Goal: Task Accomplishment & Management: Use online tool/utility

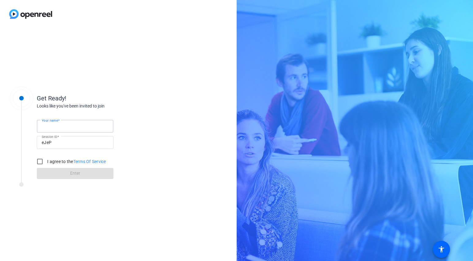
click at [82, 125] on input "Your name" at bounding box center [75, 125] width 67 height 7
type input "[PERSON_NAME]"
click at [41, 163] on input "I agree to the Terms Of Service" at bounding box center [40, 161] width 12 height 12
checkbox input "true"
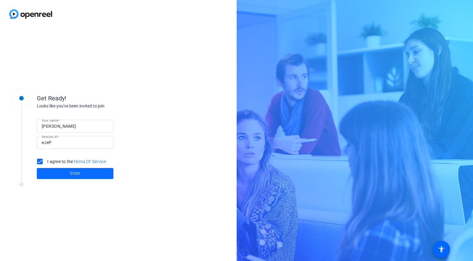
click at [61, 174] on span at bounding box center [75, 173] width 77 height 15
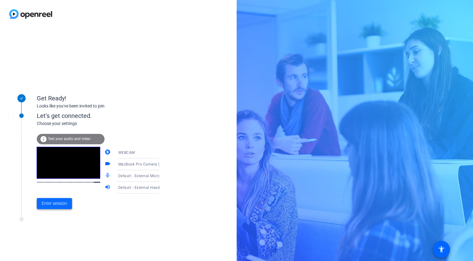
click at [64, 201] on span "Enter session" at bounding box center [54, 203] width 25 height 6
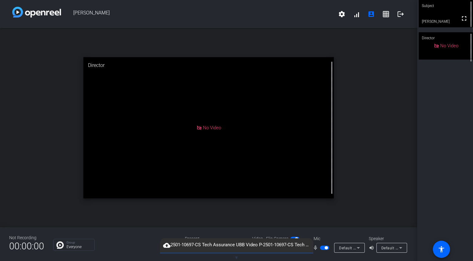
click at [237, 256] on span "▼" at bounding box center [236, 258] width 5 height 6
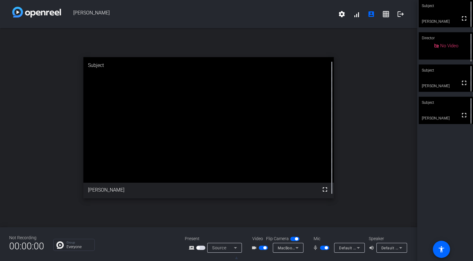
click at [456, 74] on div "Subject" at bounding box center [446, 70] width 54 height 12
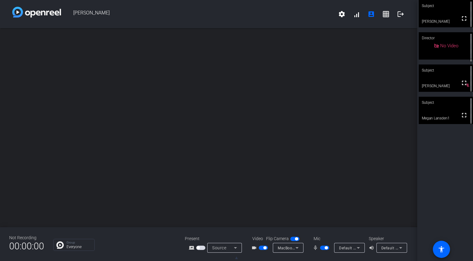
click at [445, 107] on div "Subject" at bounding box center [446, 103] width 54 height 12
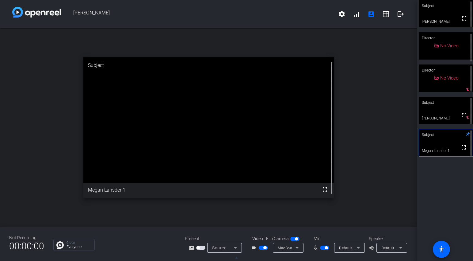
click at [261, 249] on span "button" at bounding box center [263, 247] width 9 height 4
click at [323, 249] on span "button" at bounding box center [324, 247] width 9 height 4
click at [326, 247] on span "button" at bounding box center [324, 247] width 9 height 4
click at [324, 247] on span "button" at bounding box center [324, 247] width 9 height 4
click at [328, 247] on span "button" at bounding box center [324, 247] width 9 height 4
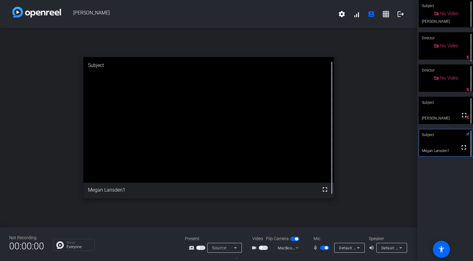
click at [323, 247] on span "button" at bounding box center [324, 247] width 9 height 4
click at [327, 248] on span "button" at bounding box center [324, 247] width 9 height 4
click at [323, 248] on span "button" at bounding box center [324, 247] width 9 height 4
click at [326, 248] on span "button" at bounding box center [324, 247] width 9 height 4
click at [323, 247] on span "button" at bounding box center [324, 247] width 9 height 4
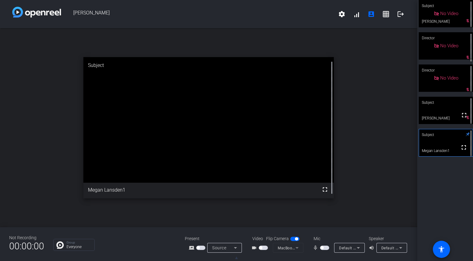
click at [326, 247] on span "button" at bounding box center [324, 247] width 9 height 4
click at [322, 248] on span "button" at bounding box center [324, 247] width 9 height 4
click at [327, 248] on span "button" at bounding box center [324, 247] width 9 height 4
click at [322, 247] on span "button" at bounding box center [324, 247] width 9 height 4
click at [327, 248] on span "button" at bounding box center [324, 247] width 9 height 4
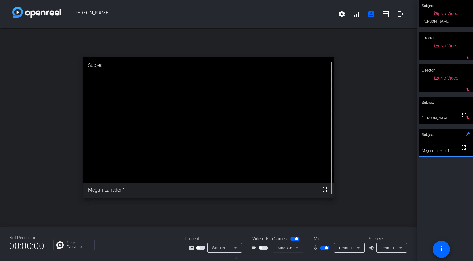
click at [324, 247] on span "button" at bounding box center [324, 247] width 9 height 4
click at [327, 247] on span "button" at bounding box center [324, 247] width 9 height 4
click at [324, 247] on span "button" at bounding box center [324, 247] width 9 height 4
click at [326, 247] on span "button" at bounding box center [324, 247] width 9 height 4
click at [324, 247] on span "button" at bounding box center [324, 247] width 9 height 4
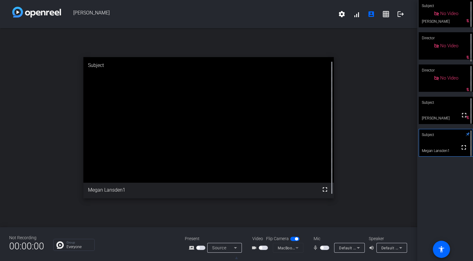
click at [325, 247] on span "button" at bounding box center [324, 247] width 9 height 4
click at [323, 248] on span "button" at bounding box center [324, 247] width 9 height 4
click at [327, 248] on span "button" at bounding box center [324, 247] width 9 height 4
click at [323, 248] on span "button" at bounding box center [324, 247] width 9 height 4
click at [328, 247] on span "button" at bounding box center [324, 247] width 9 height 4
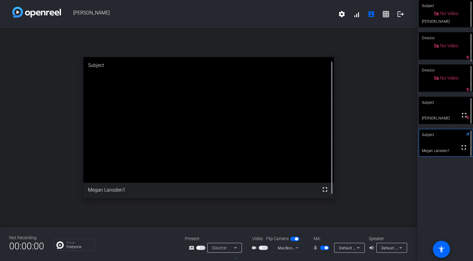
click at [323, 248] on span "button" at bounding box center [324, 247] width 9 height 4
click at [325, 247] on span "button" at bounding box center [324, 247] width 9 height 4
click at [323, 247] on span "button" at bounding box center [324, 247] width 9 height 4
click at [327, 247] on span "button" at bounding box center [324, 247] width 9 height 4
click at [325, 247] on span "button" at bounding box center [326, 247] width 3 height 3
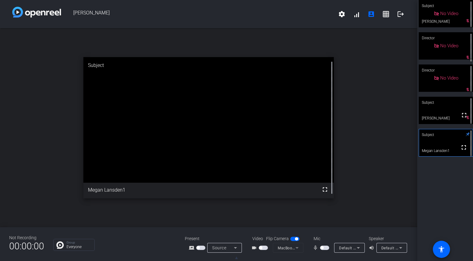
click at [326, 247] on span "button" at bounding box center [324, 247] width 9 height 4
click at [265, 246] on span "button" at bounding box center [263, 247] width 9 height 4
